Goal: Task Accomplishment & Management: Manage account settings

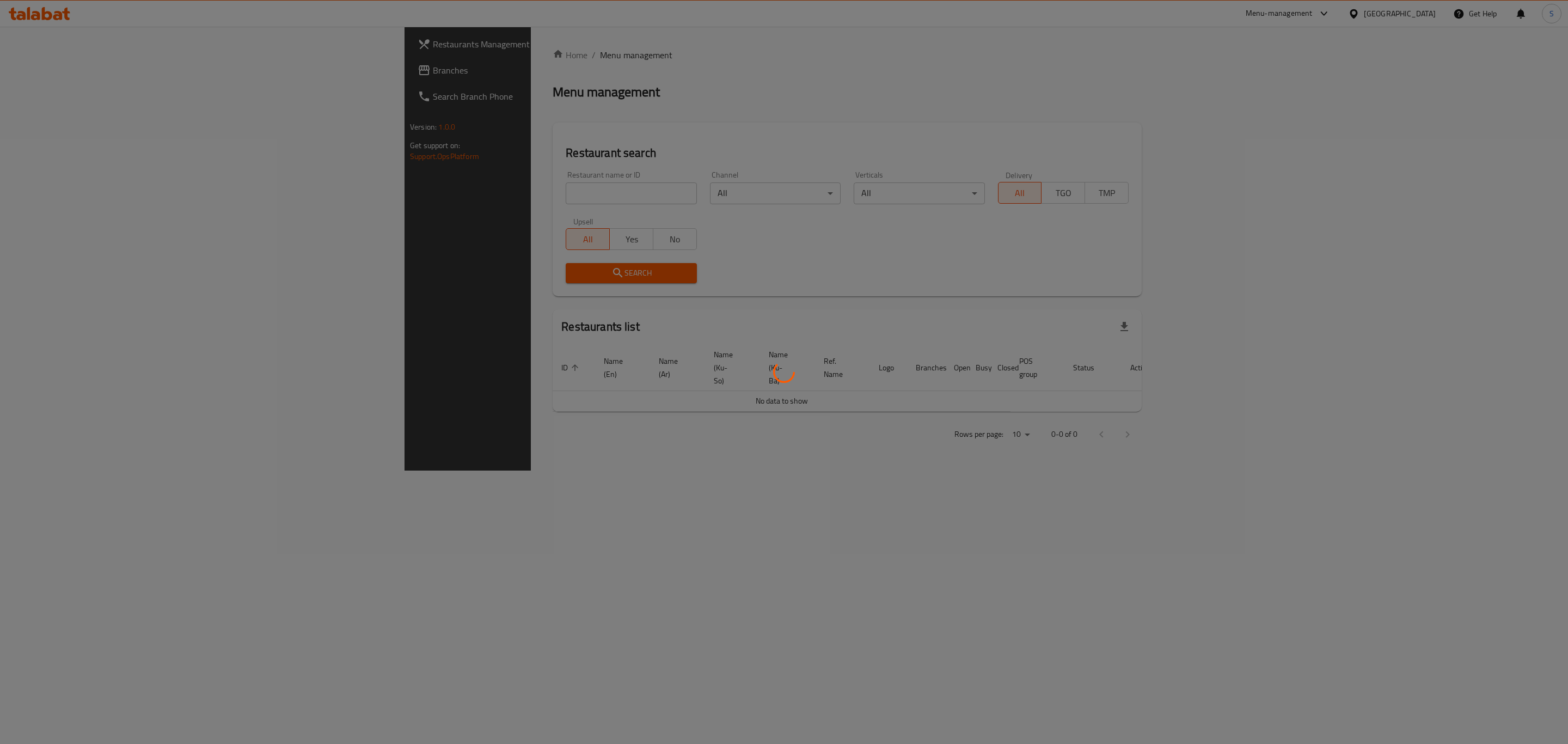
click at [432, 195] on div at bounding box center [784, 372] width 1568 height 744
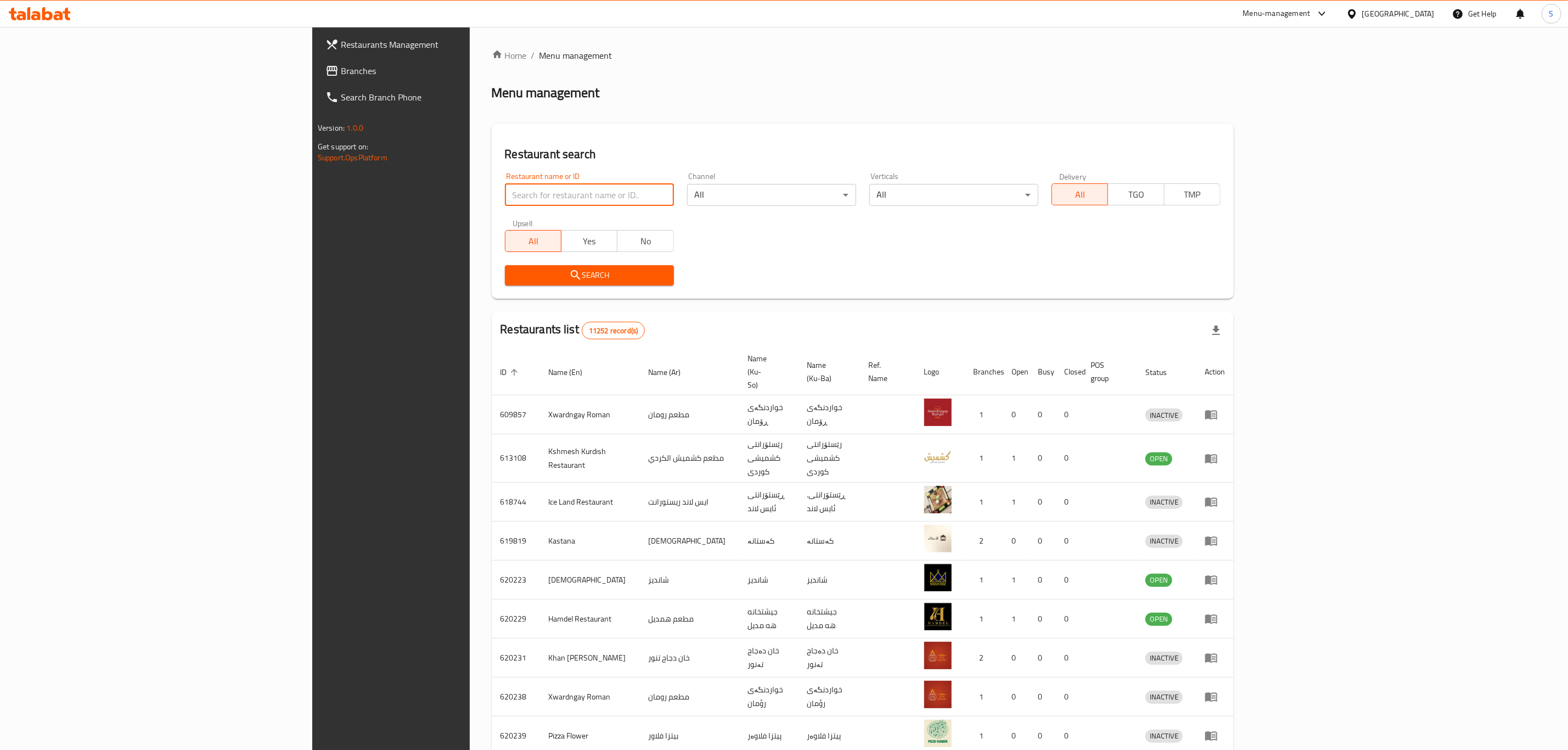
click at [505, 188] on input "search" at bounding box center [589, 195] width 169 height 22
type input "yasin qa"
click button "Search" at bounding box center [589, 275] width 169 height 20
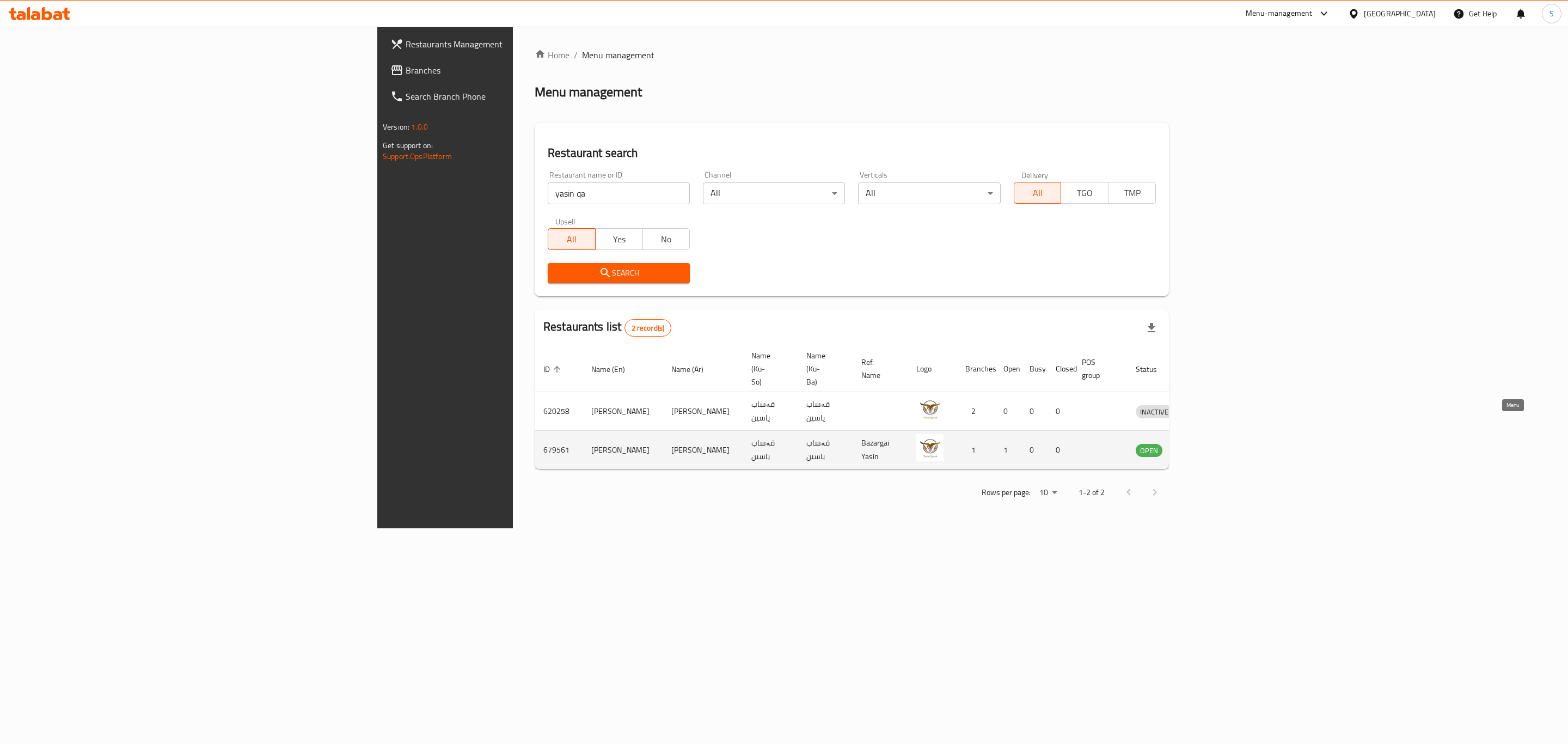
click at [1208, 443] on icon "enhanced table" at bounding box center [1200, 449] width 13 height 13
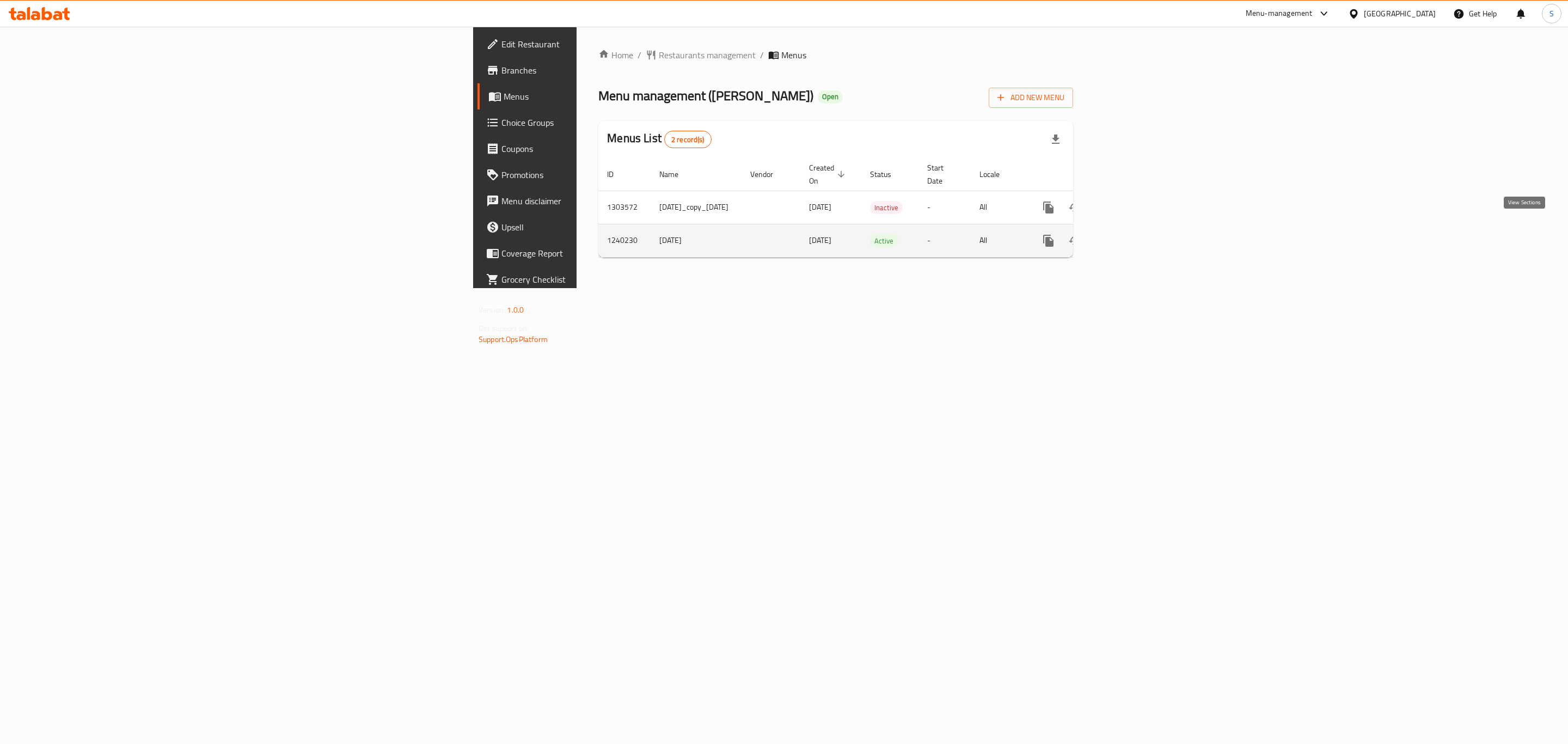
click at [1133, 234] on icon "enhanced table" at bounding box center [1127, 240] width 13 height 13
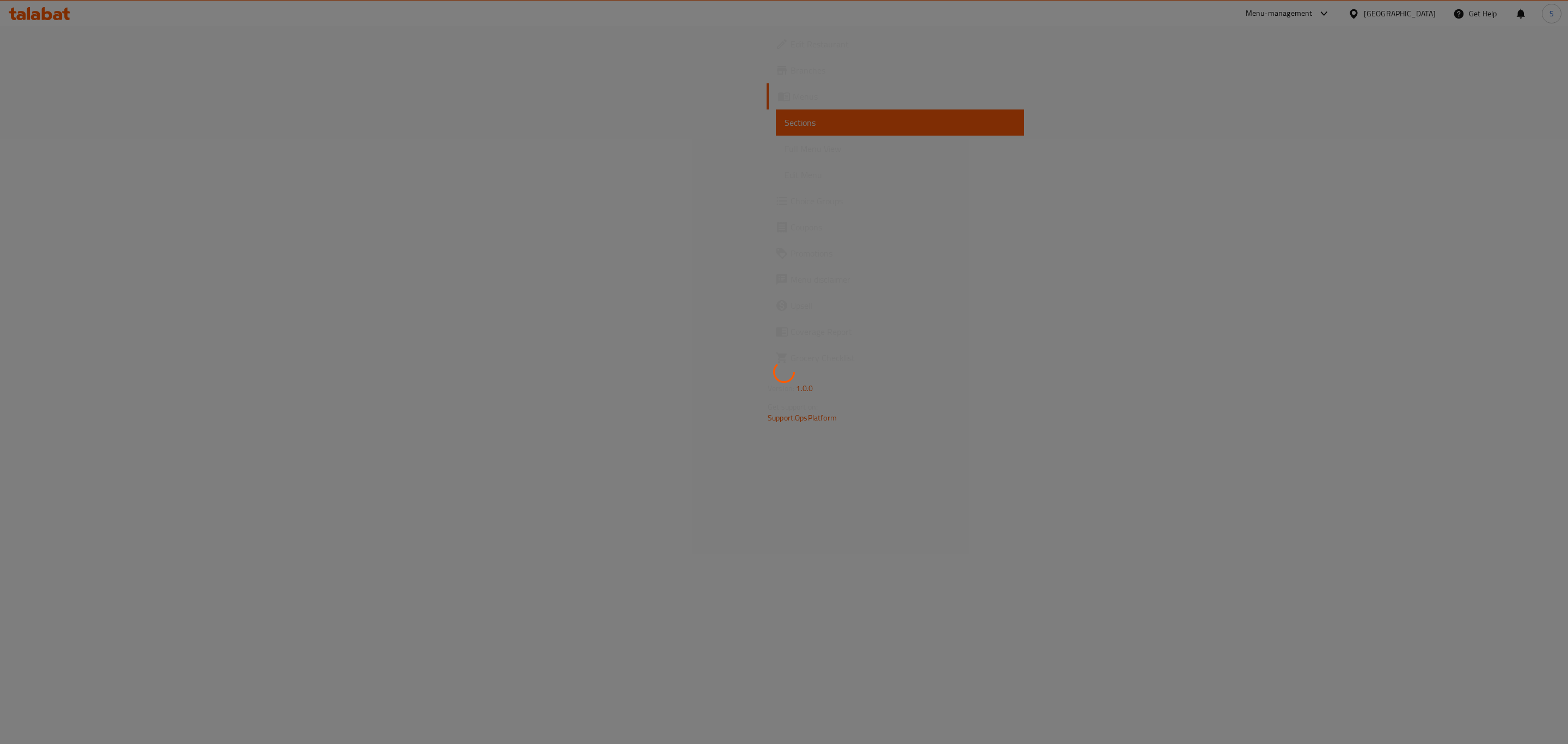
click at [1026, 379] on div at bounding box center [784, 372] width 1568 height 744
drag, startPoint x: 47, startPoint y: 198, endPoint x: 58, endPoint y: 198, distance: 11.0
click at [48, 198] on div at bounding box center [784, 372] width 1568 height 744
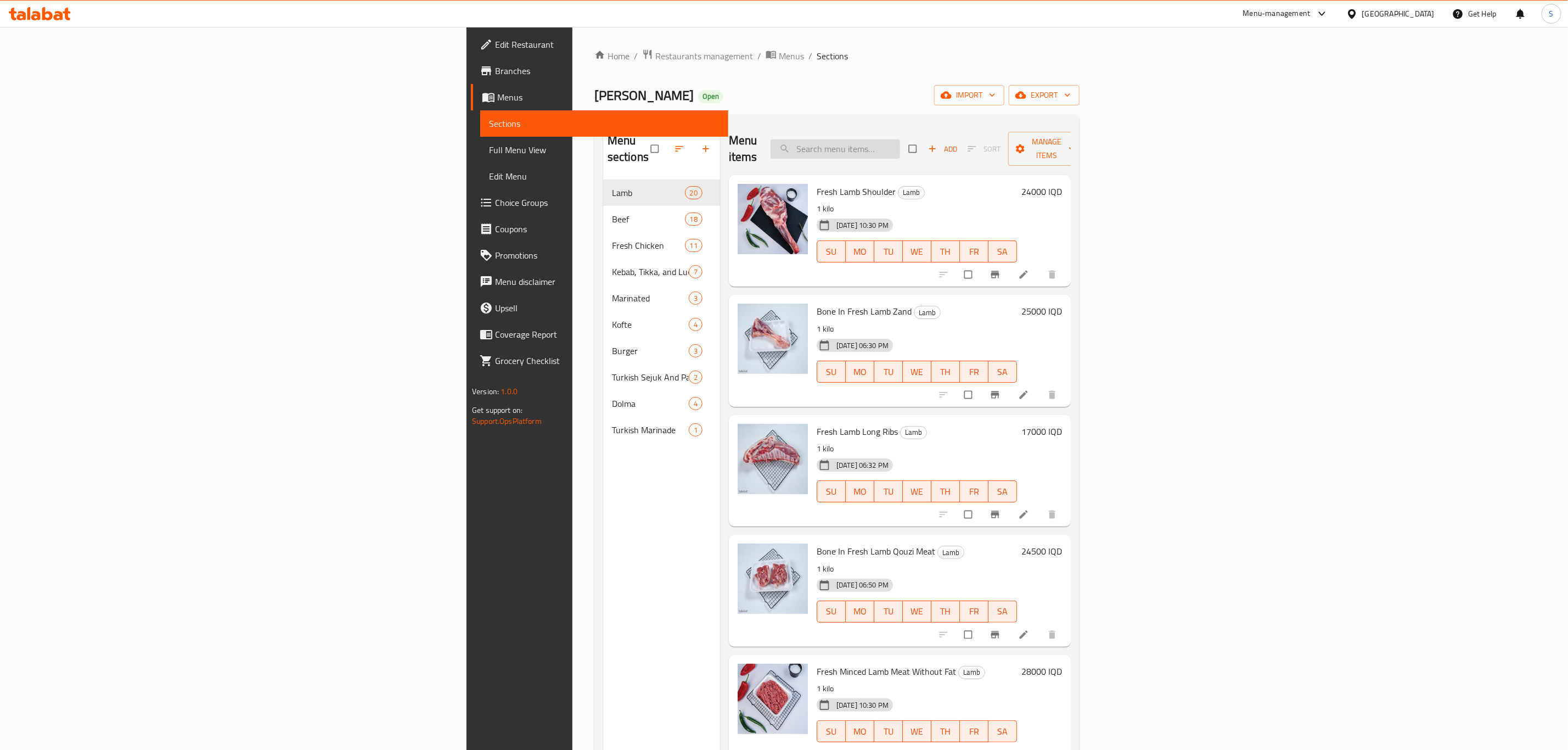
click at [900, 139] on input "search" at bounding box center [835, 149] width 129 height 19
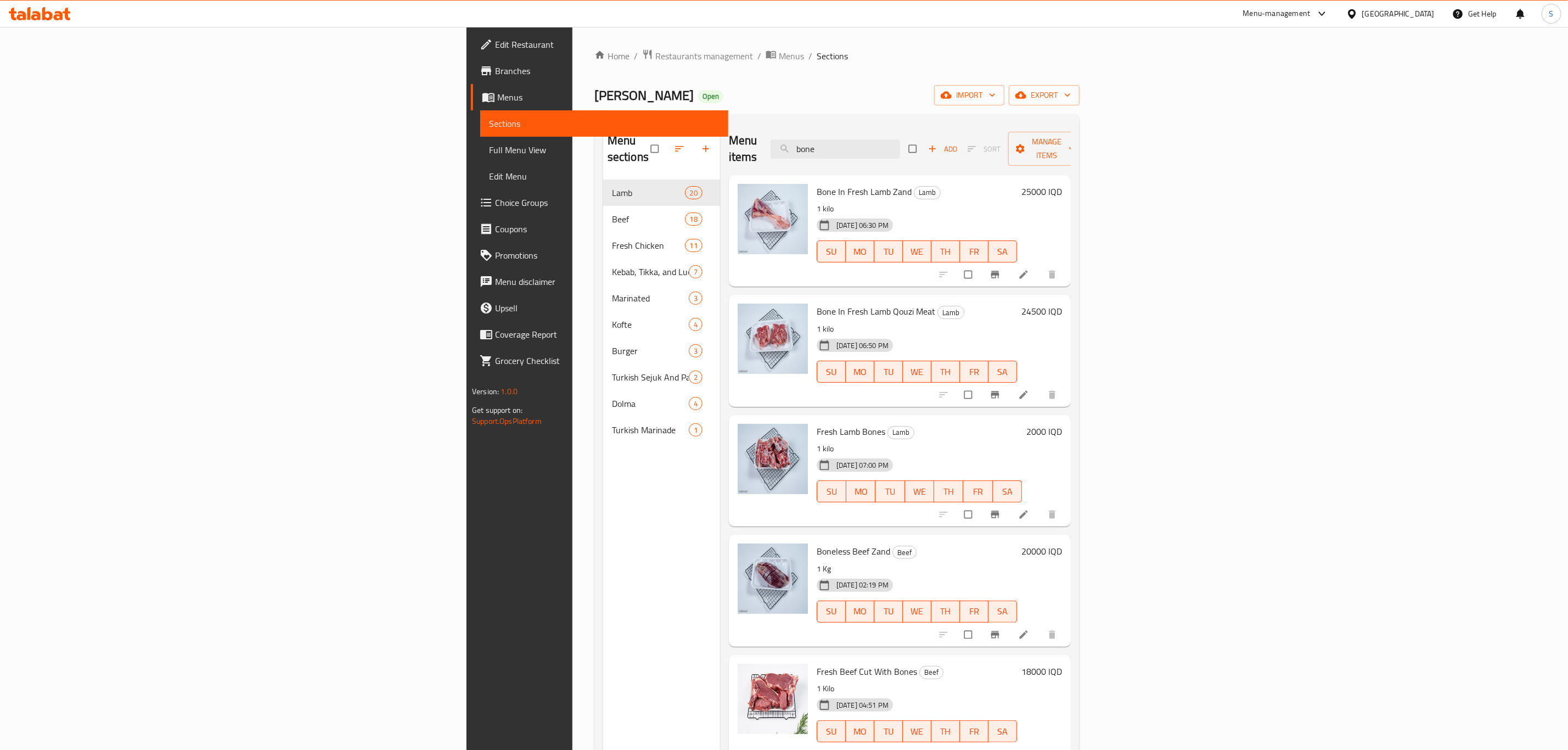
type input "bone"
click at [1062, 424] on h6 "2000 IQD" at bounding box center [1045, 431] width 36 height 15
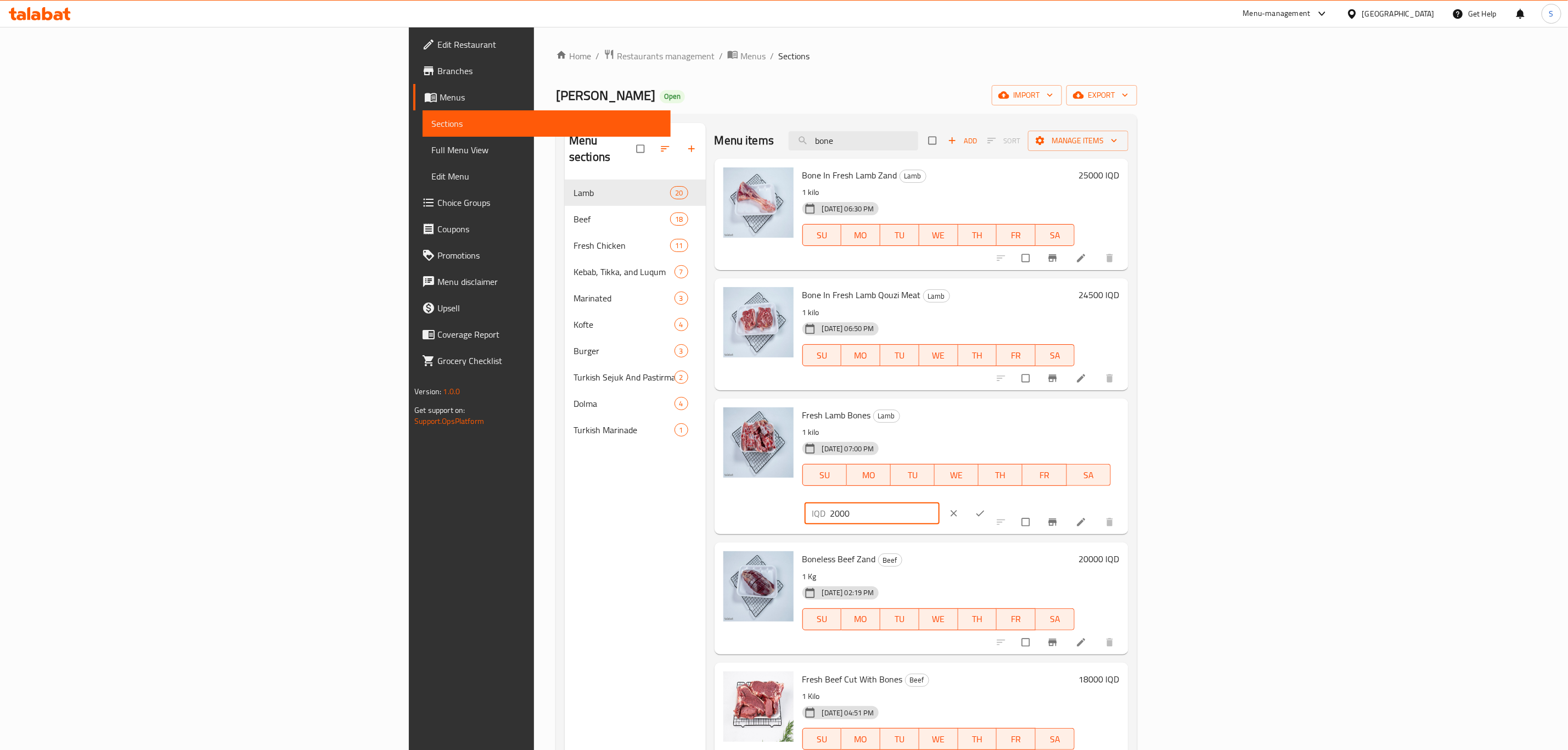
drag, startPoint x: 1386, startPoint y: 419, endPoint x: 1330, endPoint y: 419, distance: 56.0
click at [1124, 419] on div "Fresh Lamb Bones Lamb 1 kilo 29-07-2025 07:00 PM SU MO TU WE TH FR SA IQD 2000 ​" at bounding box center [961, 466] width 326 height 127
type input "3500"
click at [988, 508] on span "ok" at bounding box center [981, 513] width 13 height 11
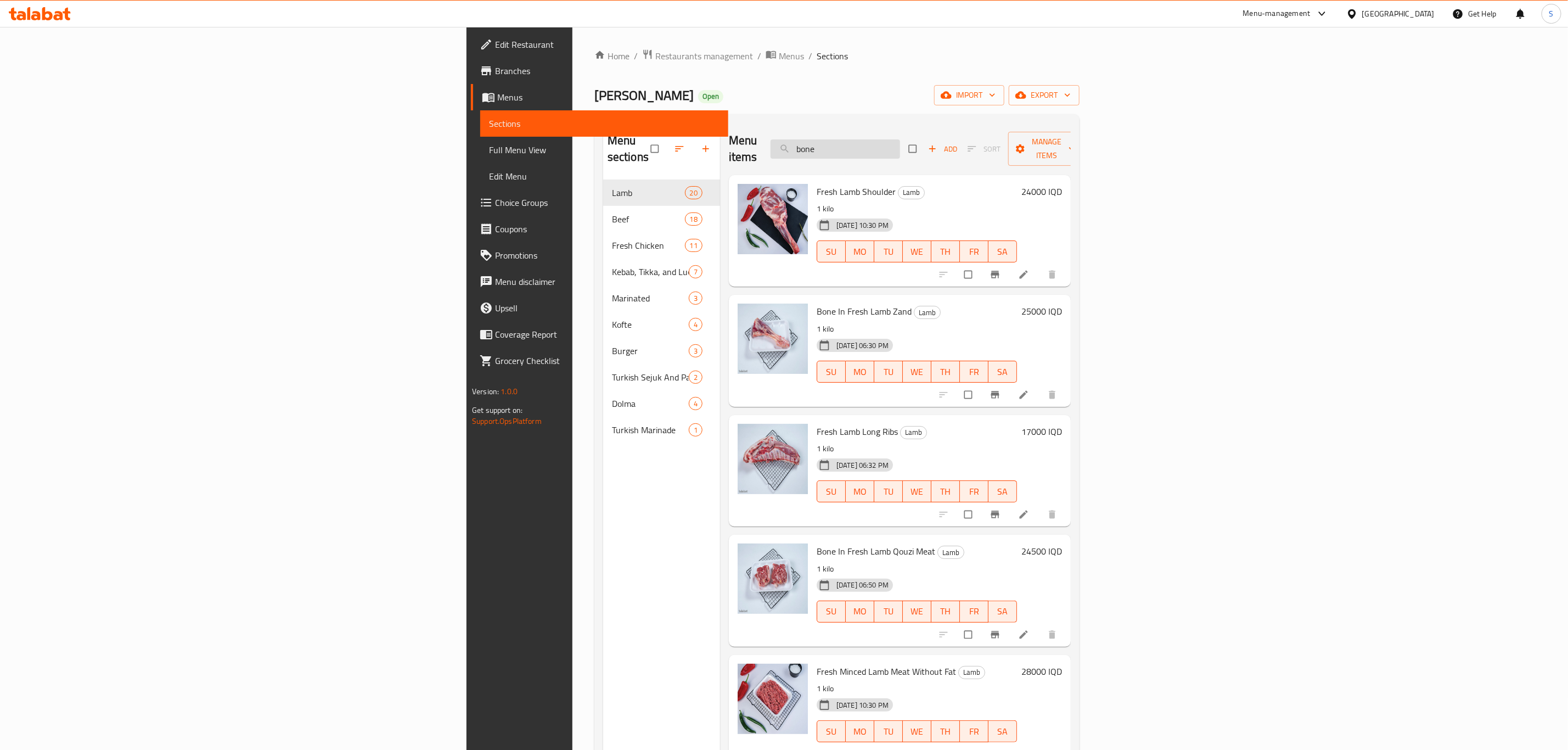
click at [900, 149] on input "bone" at bounding box center [835, 149] width 129 height 19
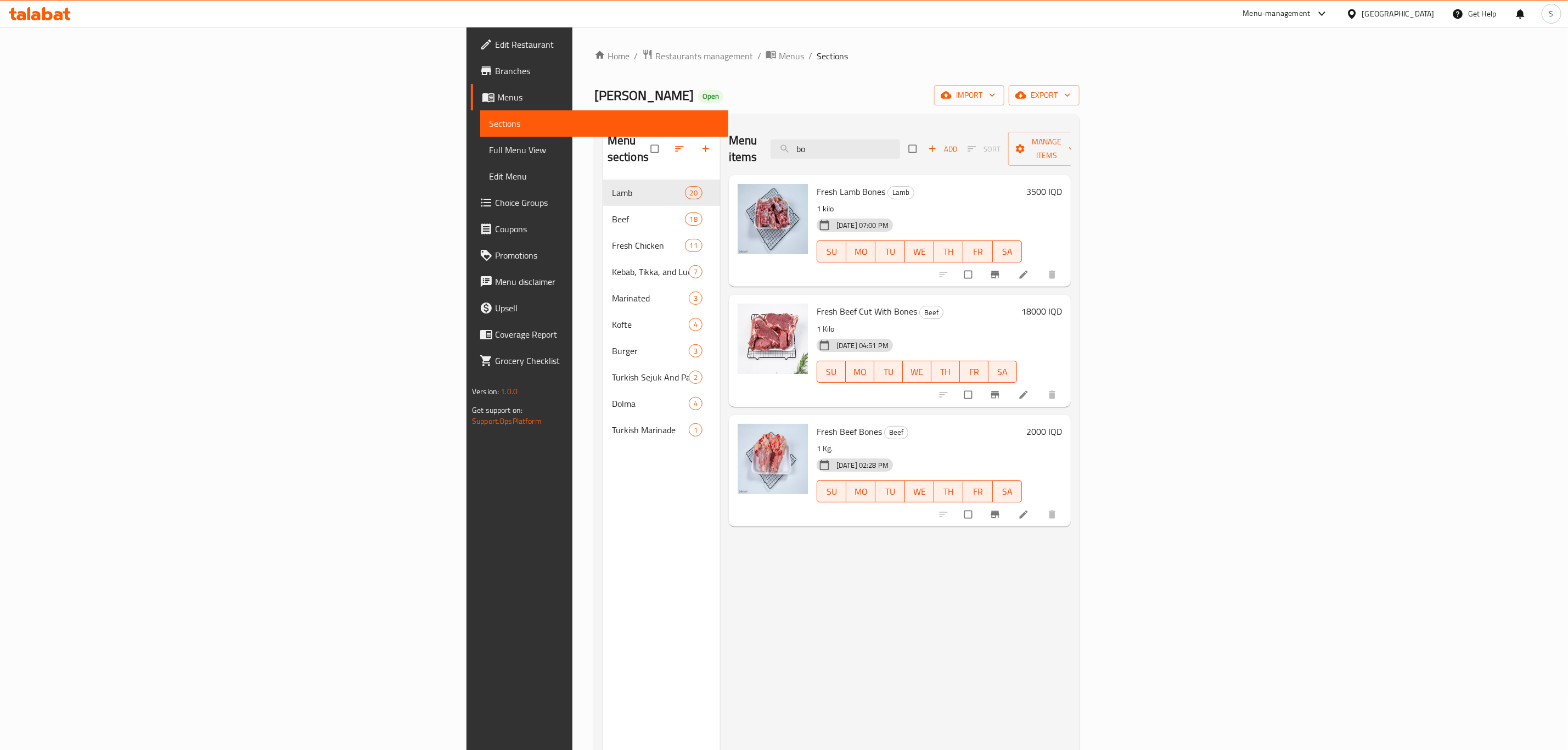
type input "b"
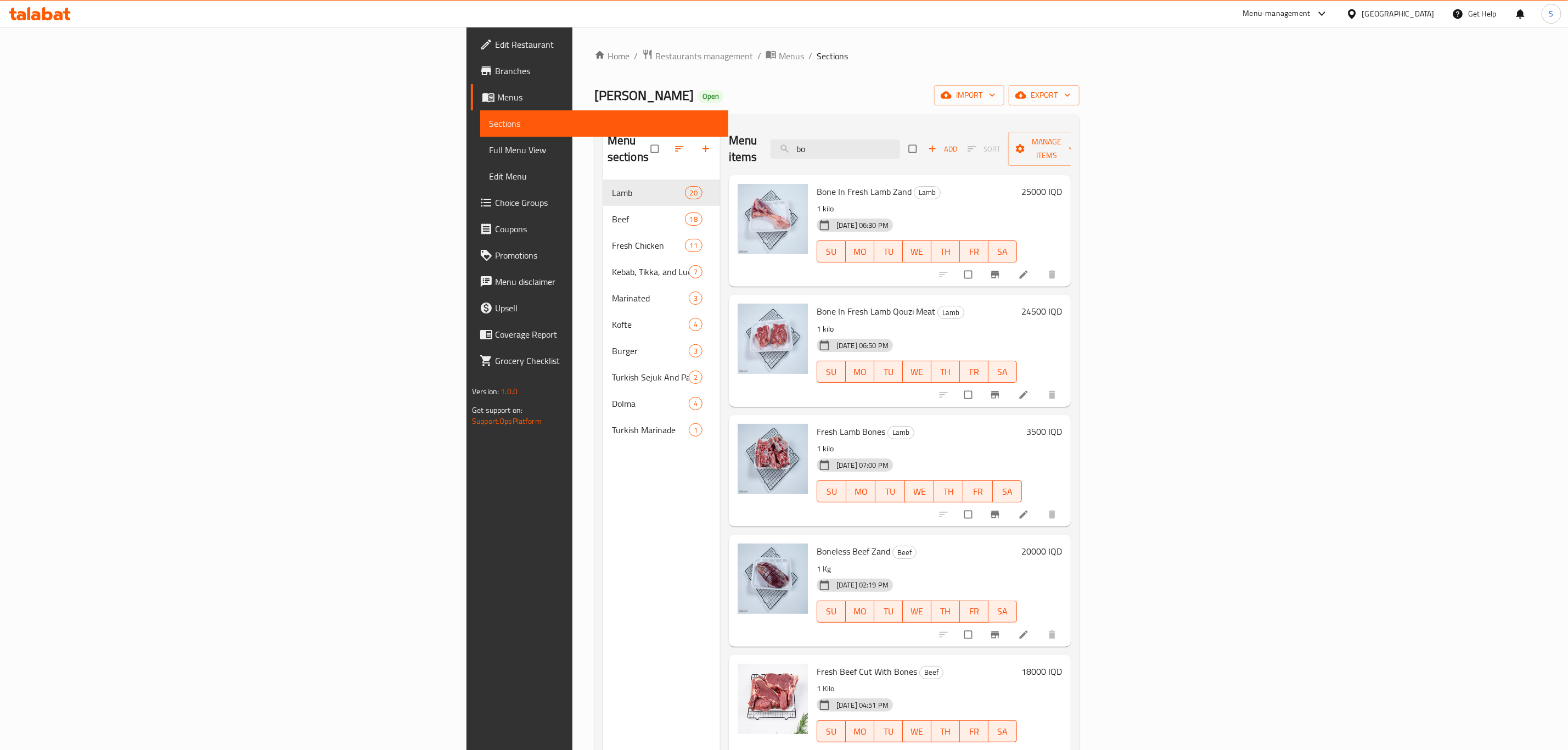
type input "b"
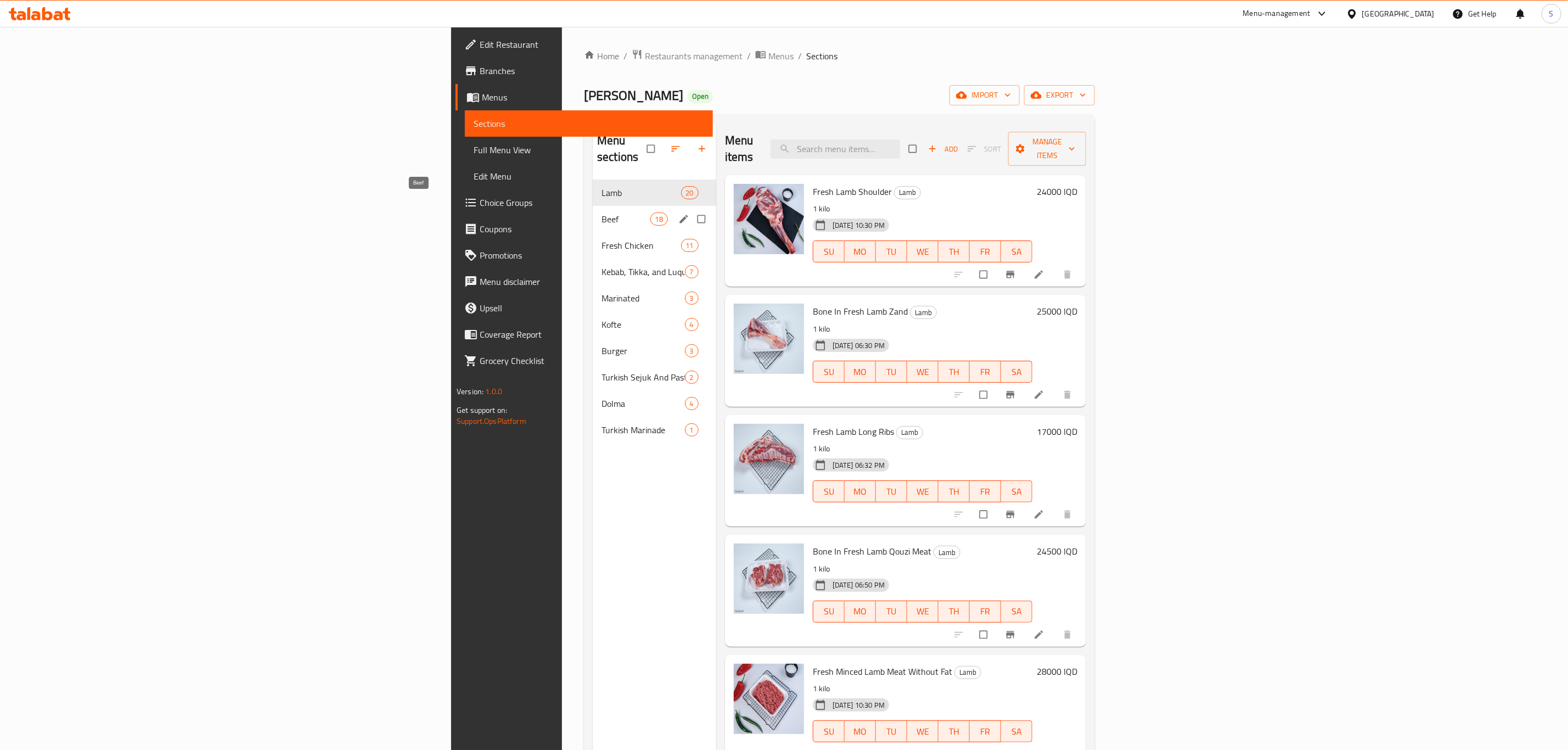
click at [601, 212] on span "Beef" at bounding box center [625, 218] width 48 height 13
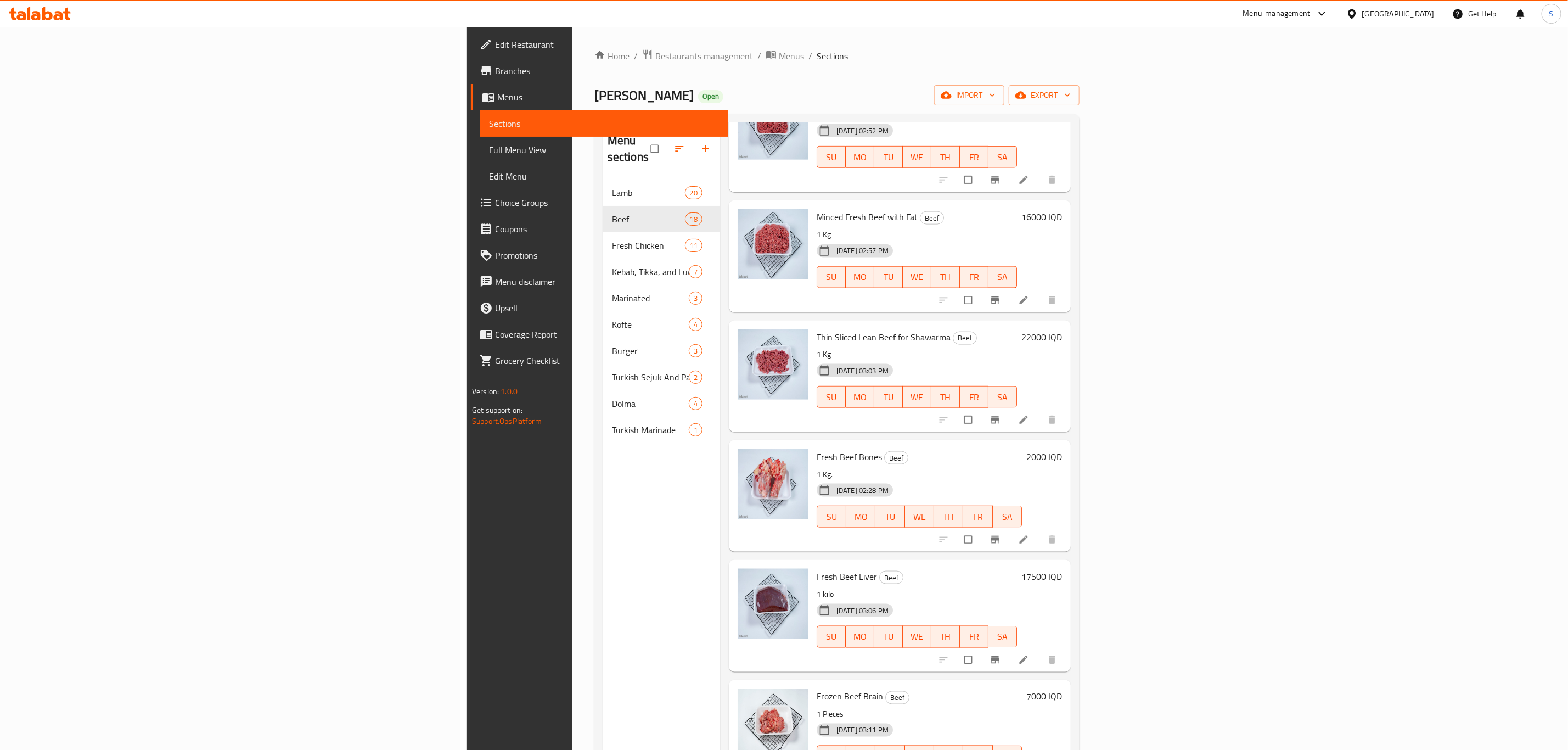
scroll to position [1058, 0]
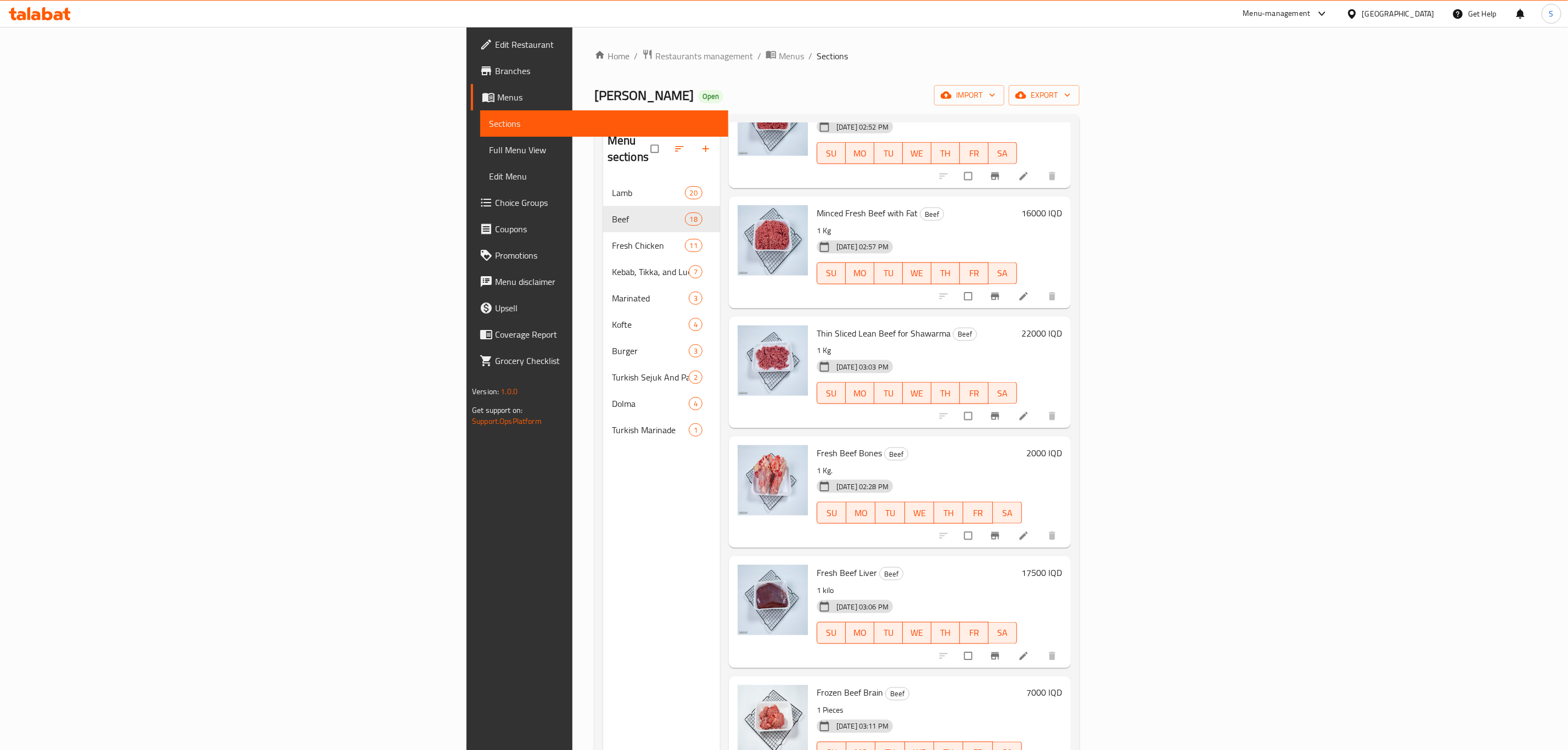
click at [1062, 445] on h6 "2000 IQD" at bounding box center [1045, 452] width 36 height 15
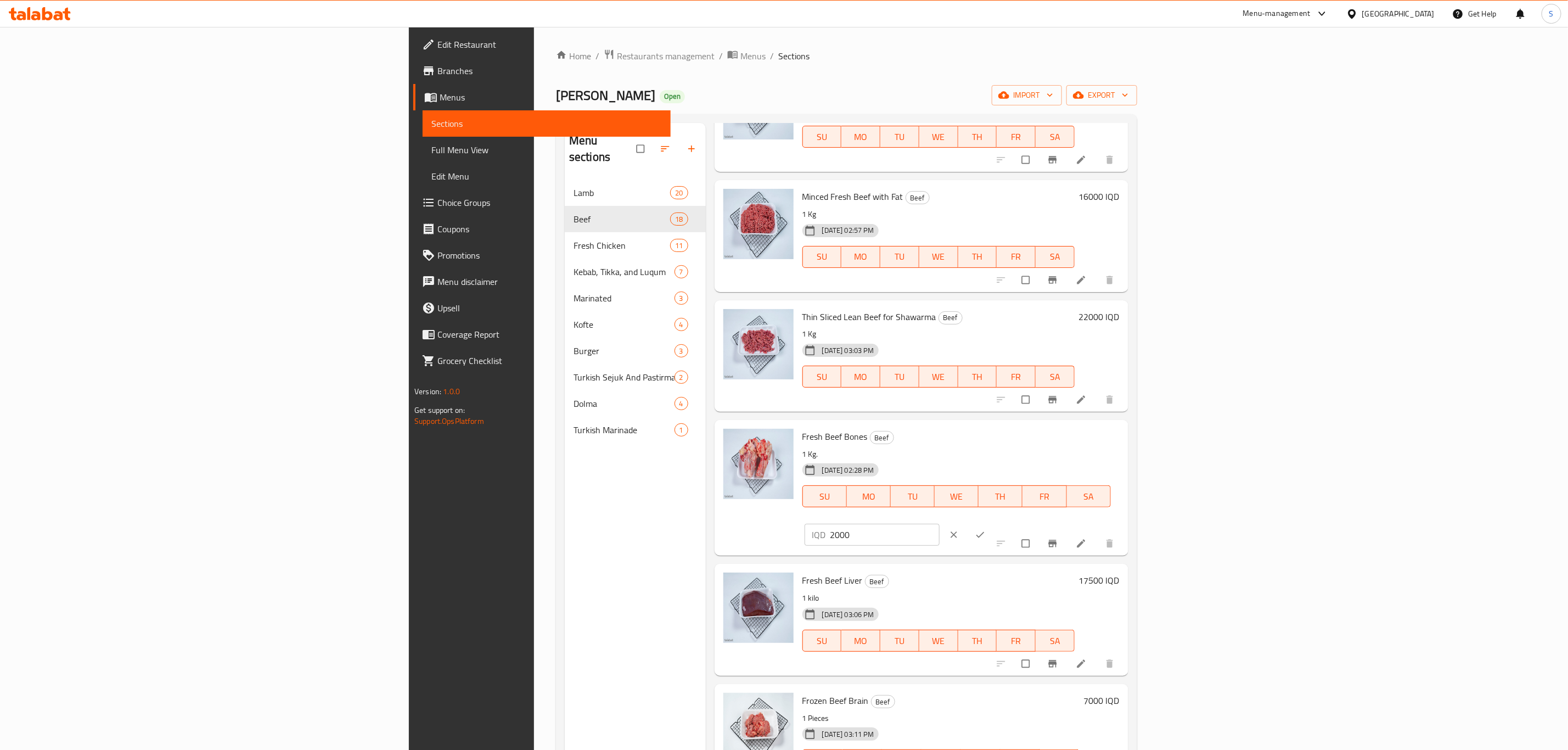
click at [940, 524] on input "2000" at bounding box center [885, 535] width 110 height 22
type input "3500"
click at [986, 529] on icon "ok" at bounding box center [981, 535] width 11 height 11
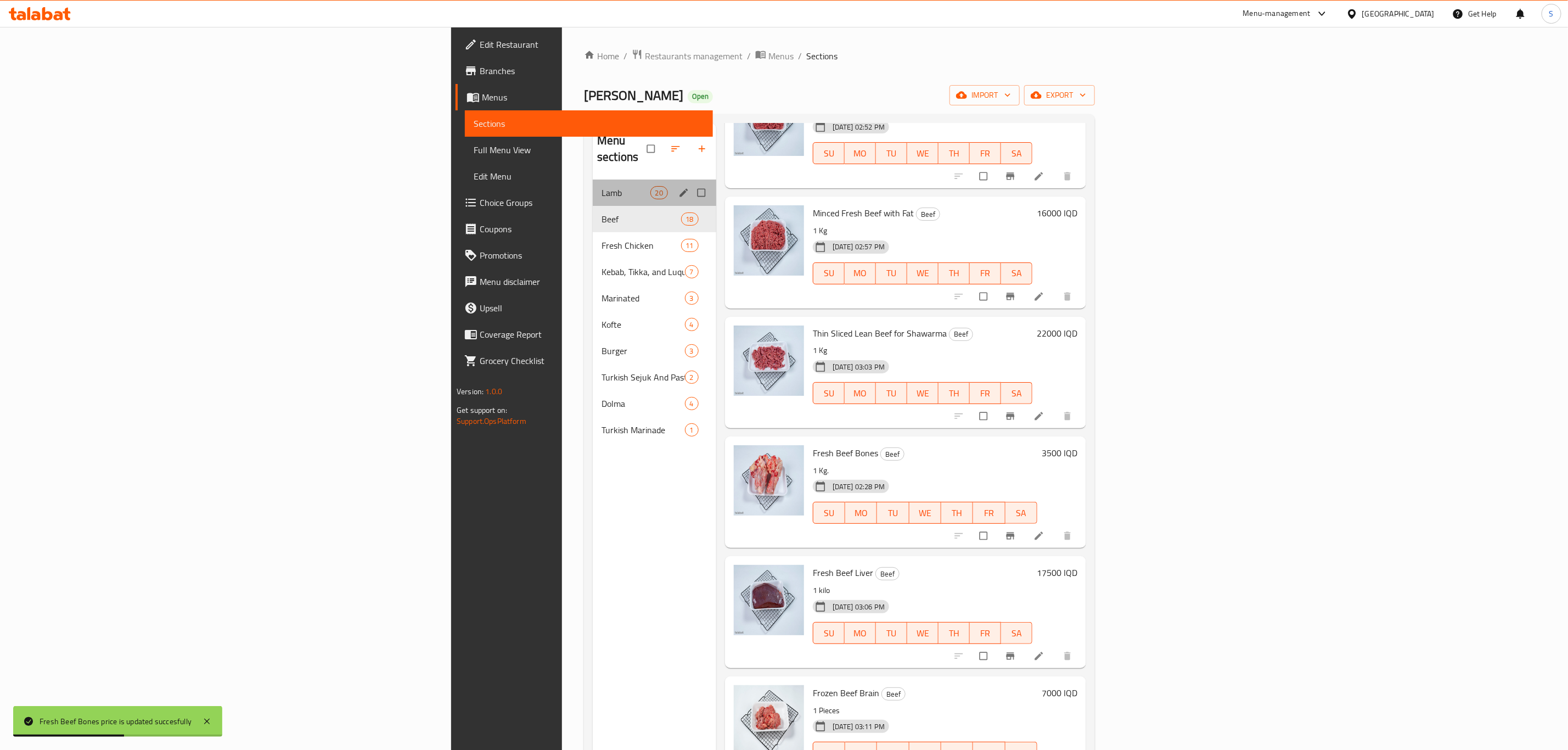
click at [593, 179] on div "Lamb 20" at bounding box center [654, 192] width 123 height 26
